Goal: Find specific page/section: Find specific page/section

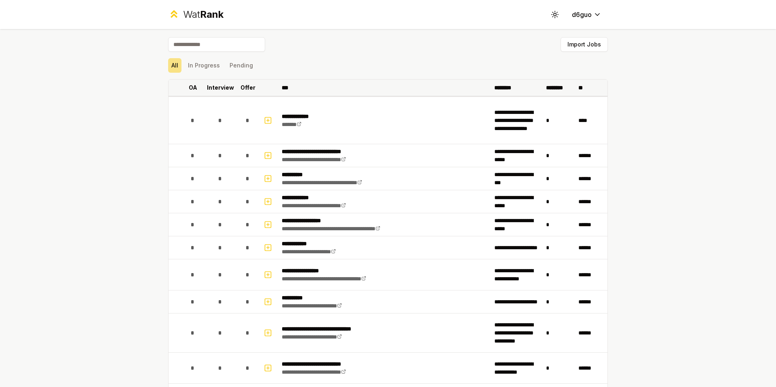
click at [191, 88] on p "OA" at bounding box center [193, 88] width 8 height 8
click at [195, 88] on icon at bounding box center [198, 88] width 6 height 10
click at [223, 88] on p "Interview" at bounding box center [220, 88] width 27 height 8
click at [223, 88] on p "Interview" at bounding box center [216, 88] width 27 height 8
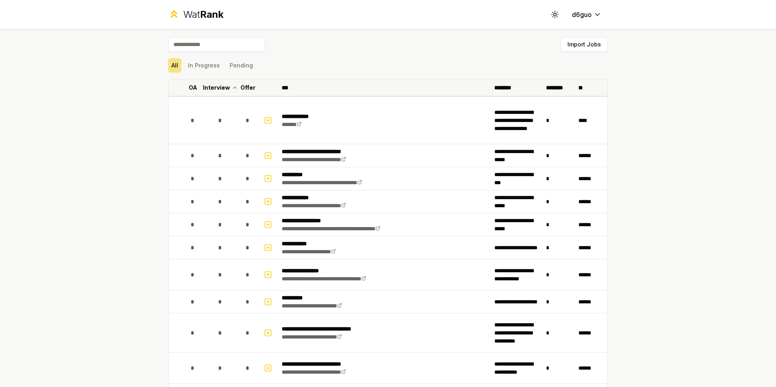
click at [223, 88] on p "Interview" at bounding box center [216, 88] width 27 height 8
click at [223, 88] on p "Interview" at bounding box center [220, 88] width 27 height 8
click at [223, 88] on p "Interview" at bounding box center [216, 88] width 27 height 8
click at [244, 88] on p "Offer" at bounding box center [247, 88] width 15 height 8
click at [244, 88] on p "Offer" at bounding box center [243, 88] width 15 height 8
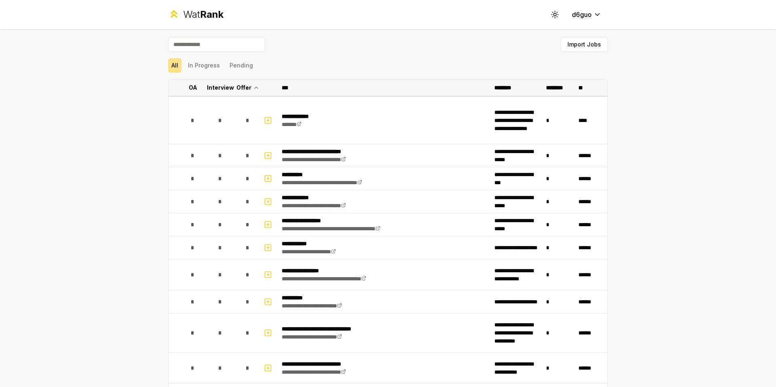
click at [244, 88] on p "Offer" at bounding box center [243, 88] width 15 height 8
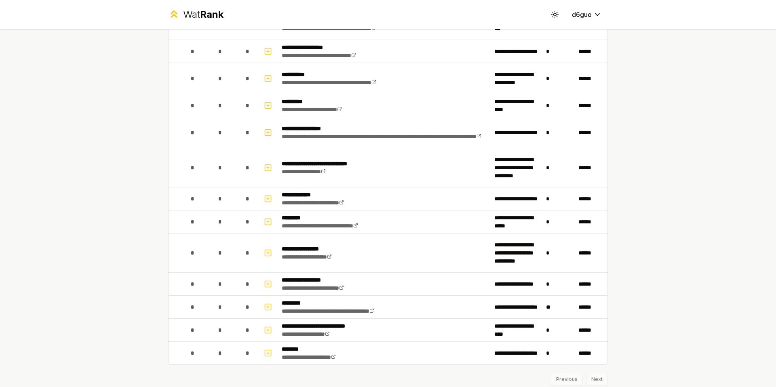
scroll to position [998, 0]
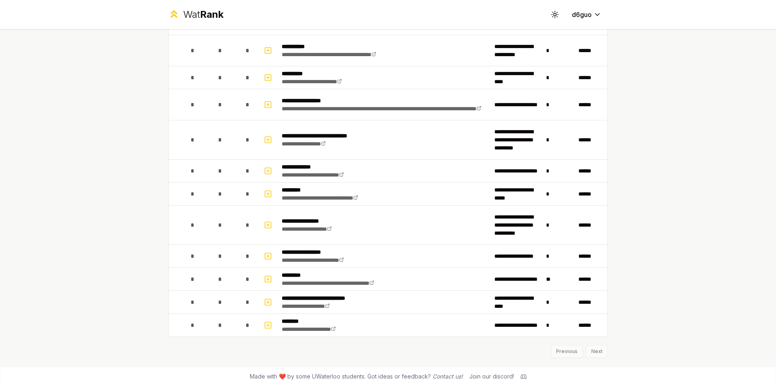
click at [520, 378] on icon at bounding box center [523, 377] width 6 height 6
